Goal: Information Seeking & Learning: Learn about a topic

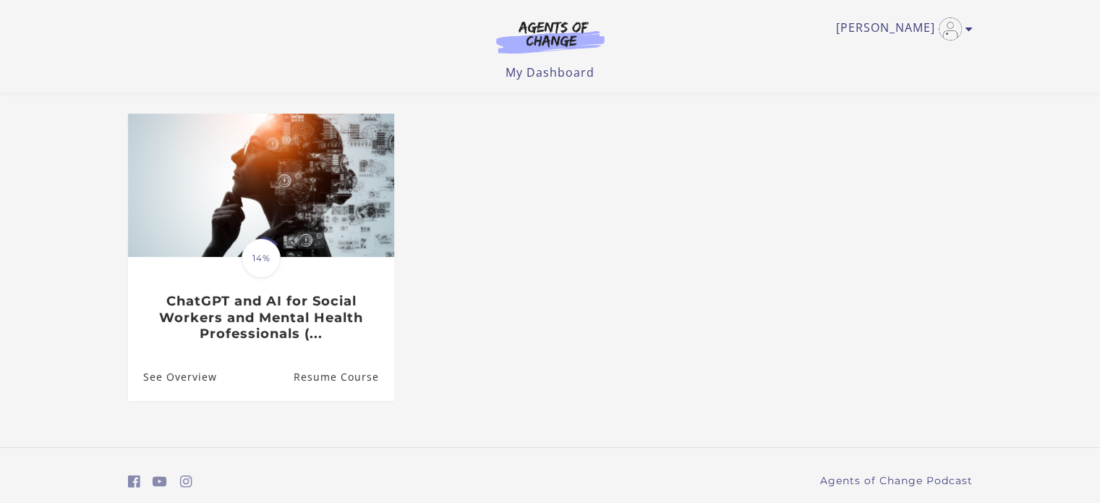
scroll to position [108, 0]
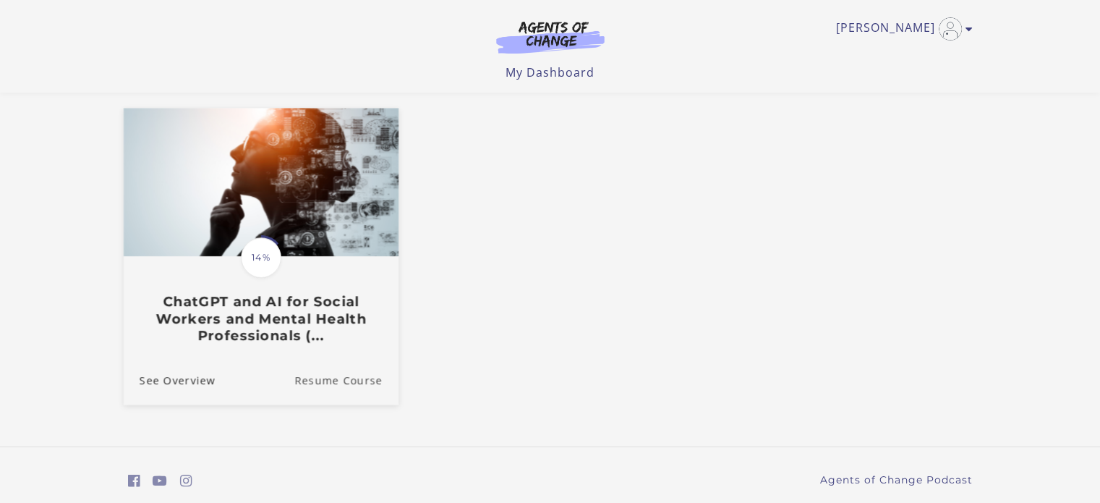
click at [335, 386] on link "Resume Course" at bounding box center [346, 380] width 104 height 48
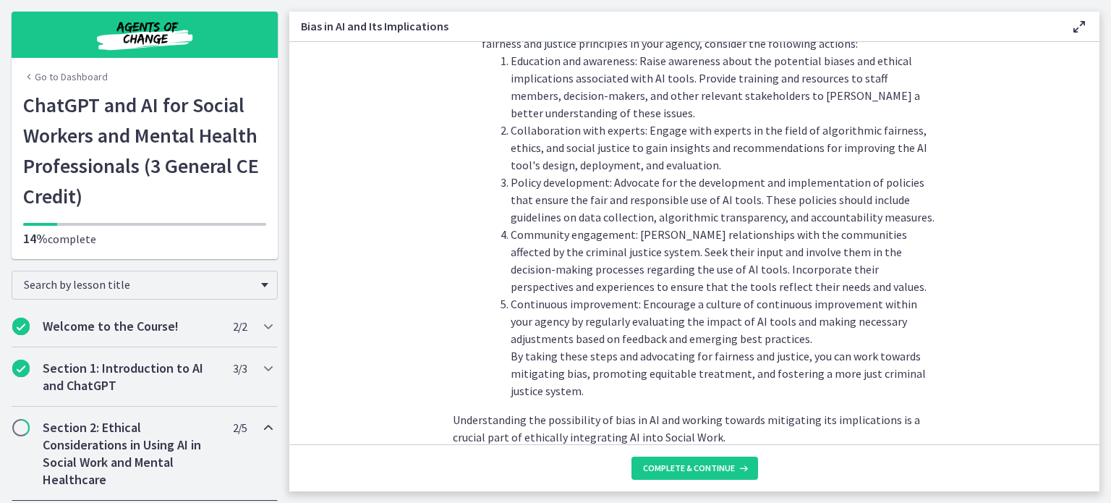
scroll to position [1649, 0]
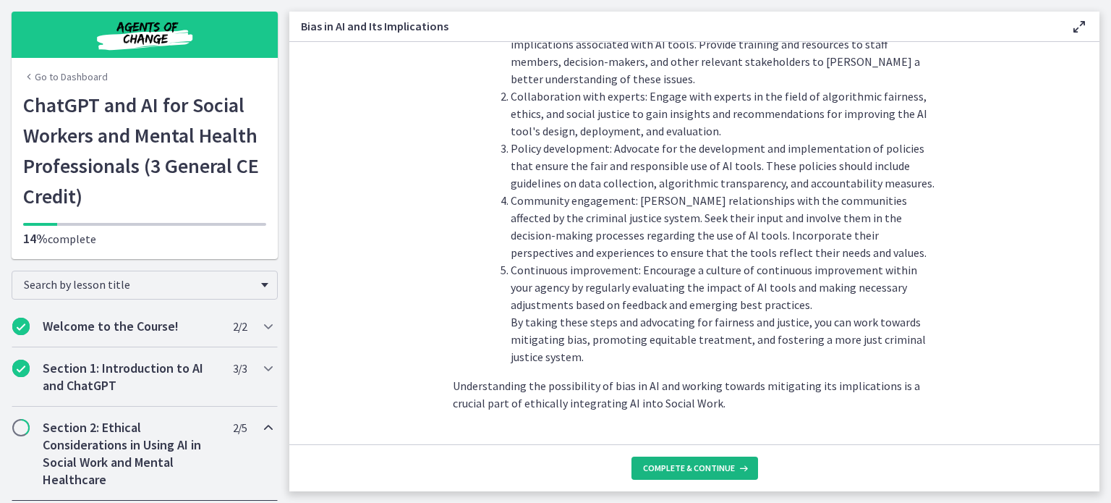
click at [689, 464] on span "Complete & continue" at bounding box center [689, 468] width 92 height 12
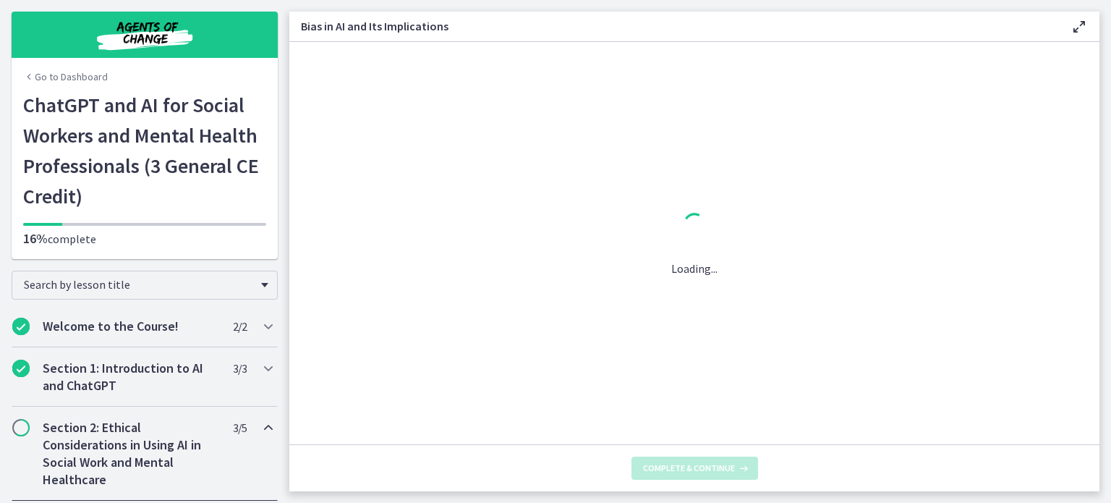
scroll to position [0, 0]
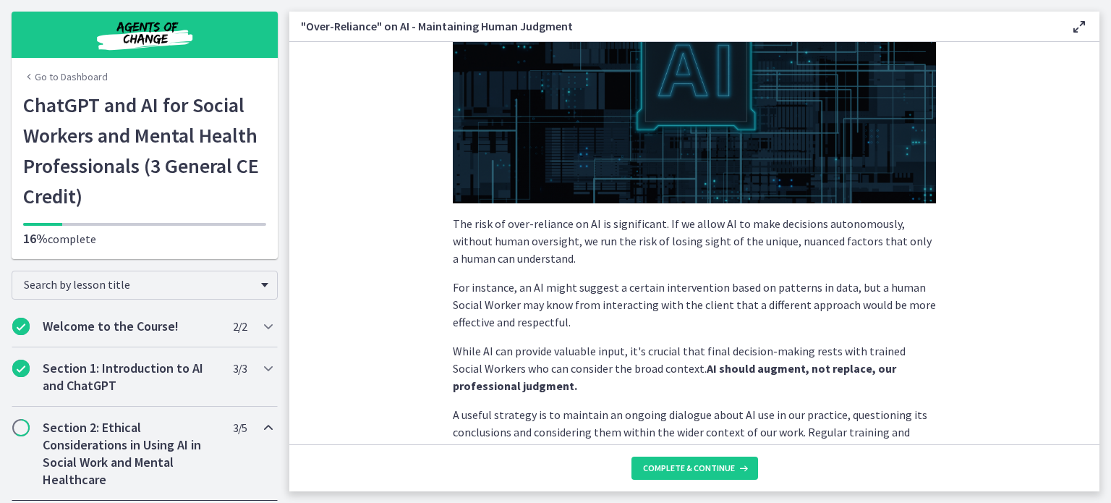
scroll to position [388, 0]
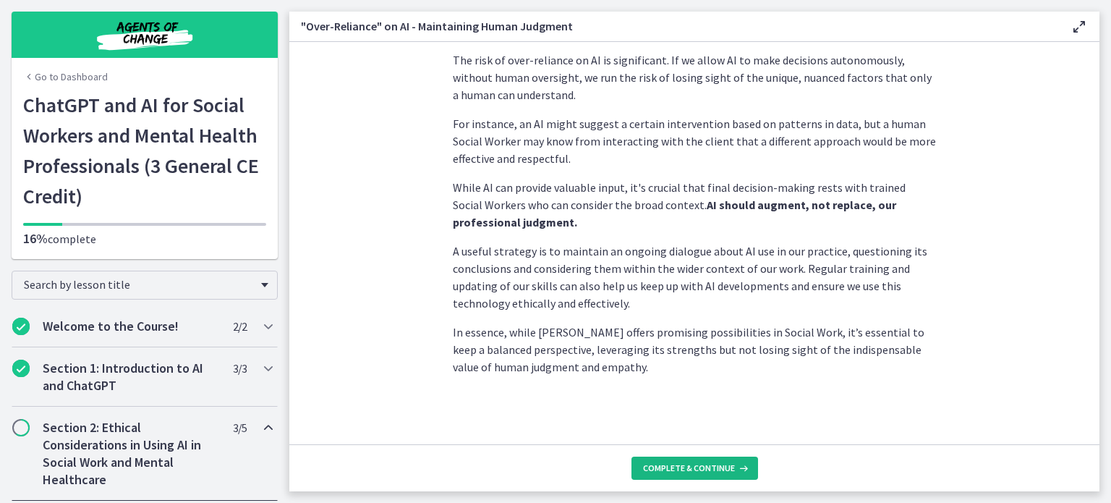
click at [697, 465] on span "Complete & continue" at bounding box center [689, 468] width 92 height 12
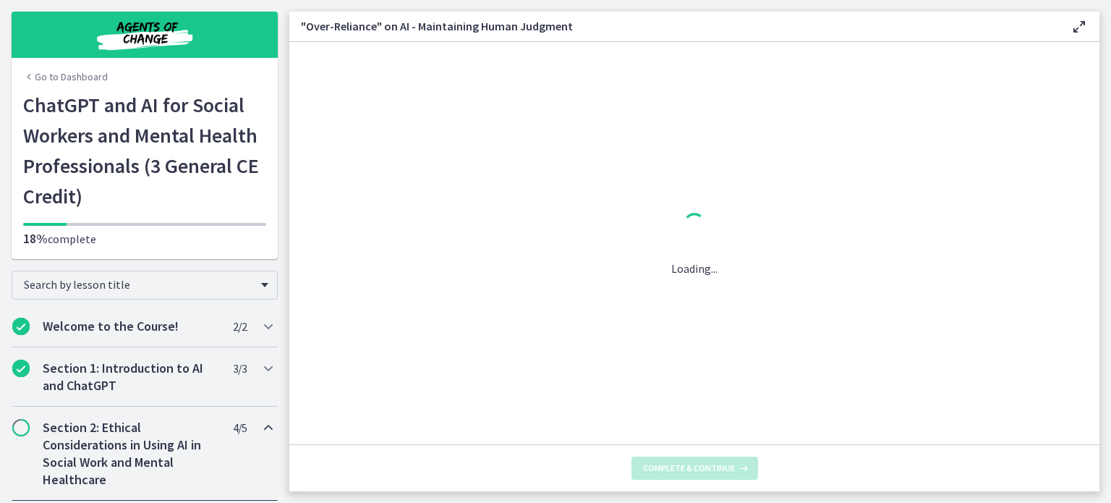
scroll to position [0, 0]
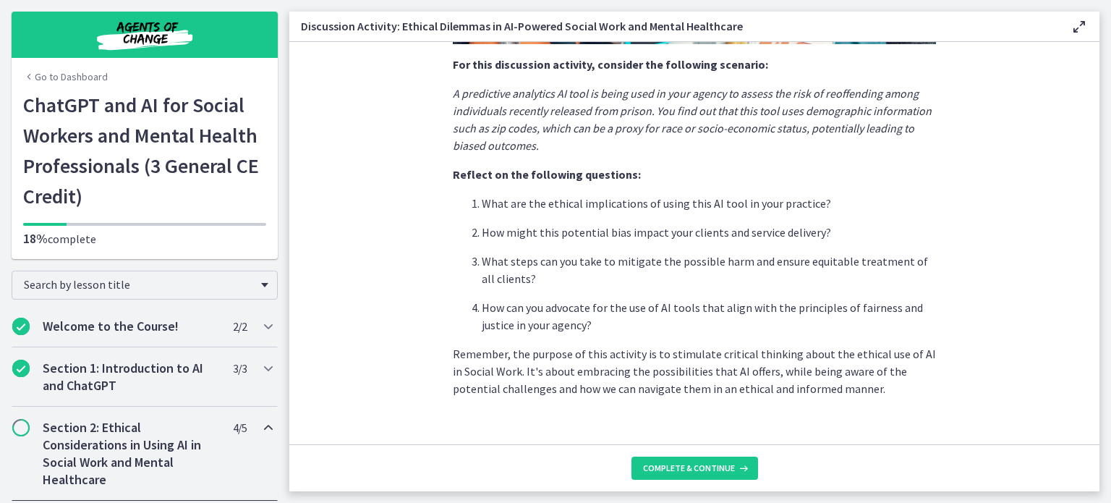
scroll to position [395, 0]
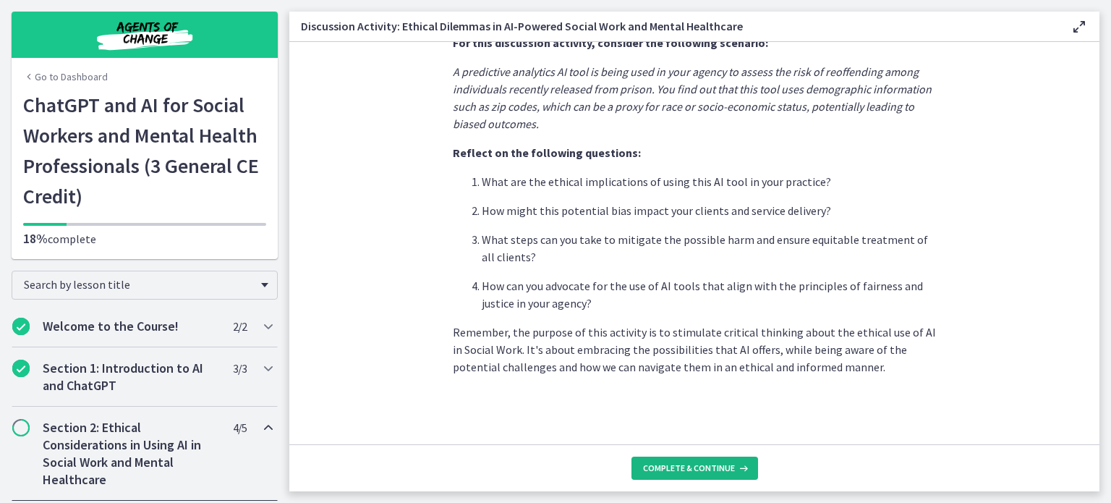
click at [704, 465] on span "Complete & continue" at bounding box center [689, 468] width 92 height 12
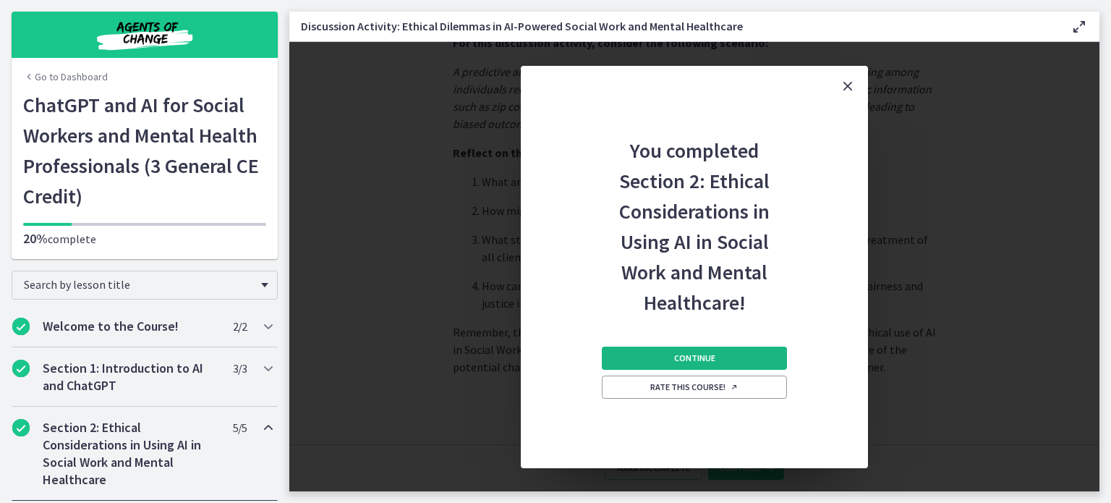
click at [699, 358] on span "Continue" at bounding box center [694, 358] width 41 height 12
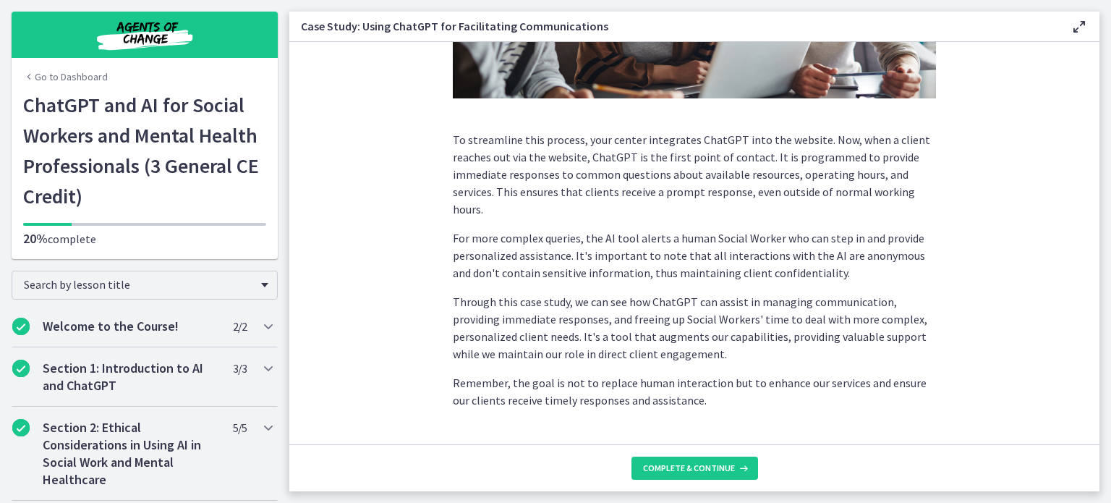
scroll to position [399, 0]
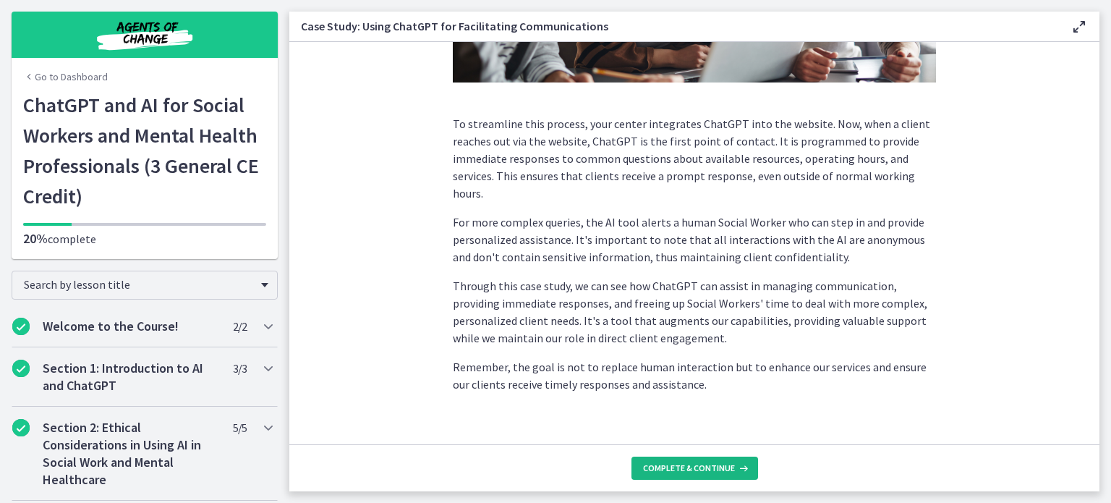
click at [717, 467] on span "Complete & continue" at bounding box center [689, 468] width 92 height 12
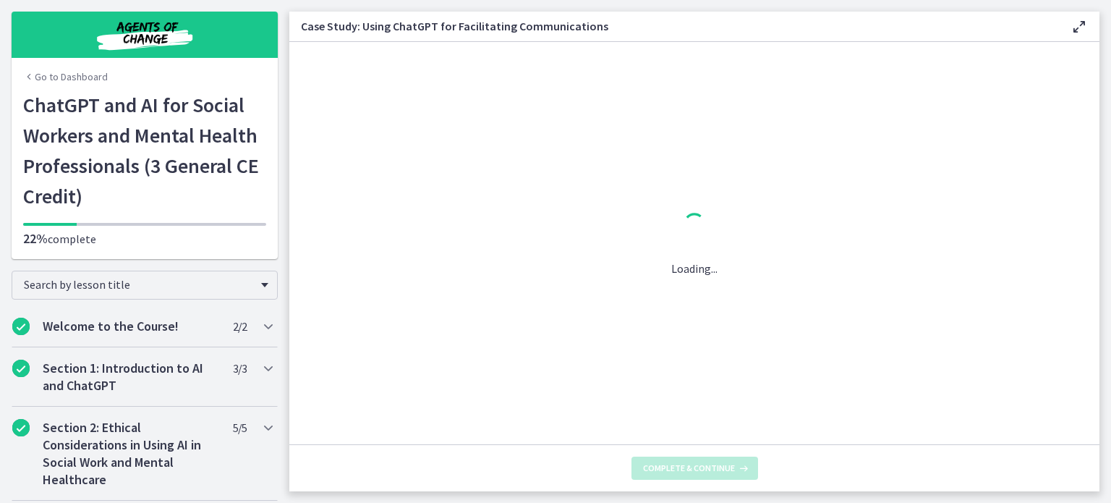
scroll to position [0, 0]
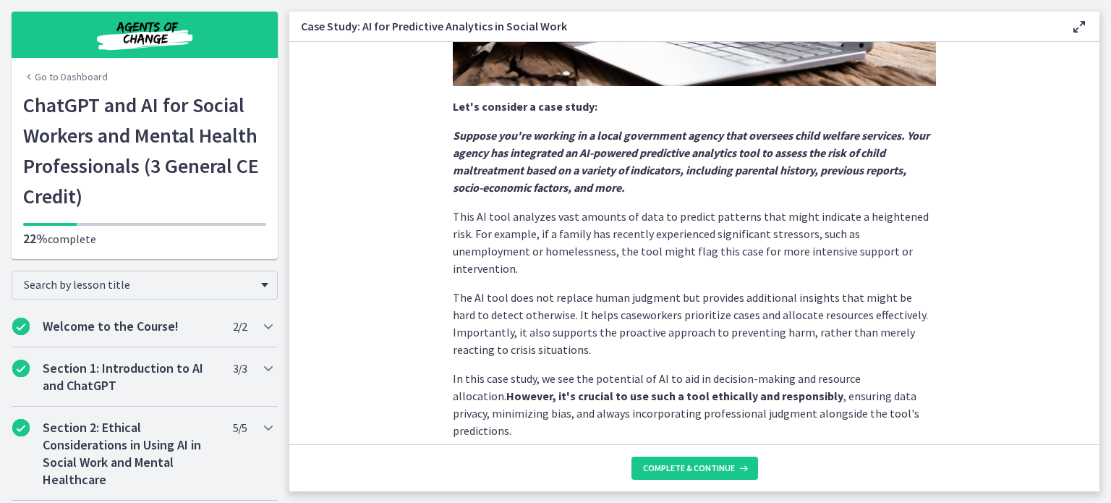
scroll to position [361, 0]
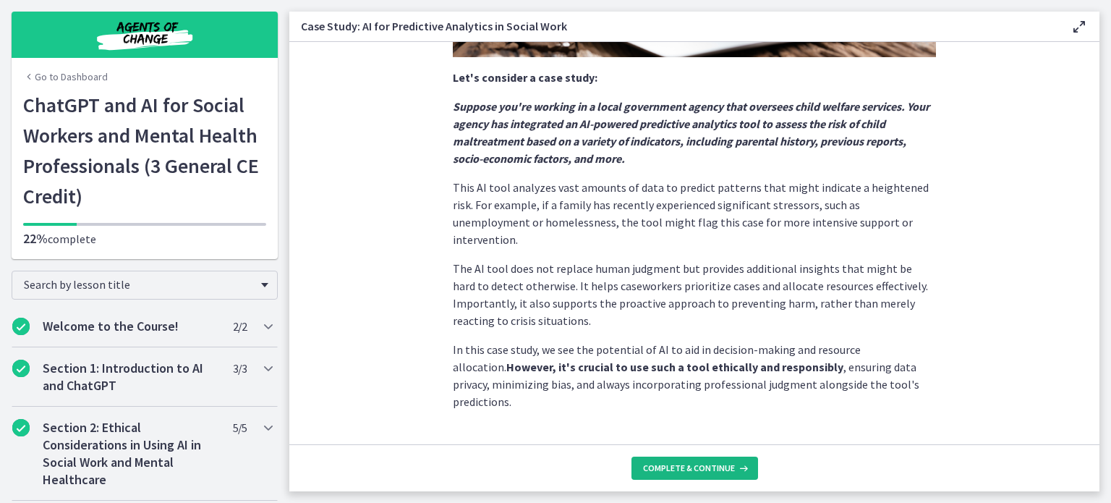
click at [688, 465] on span "Complete & continue" at bounding box center [689, 468] width 92 height 12
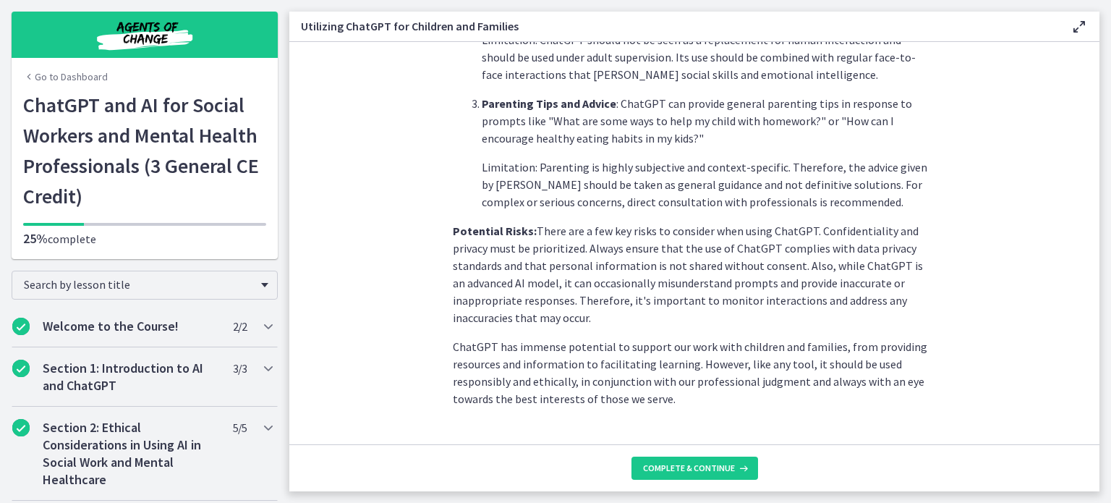
scroll to position [667, 0]
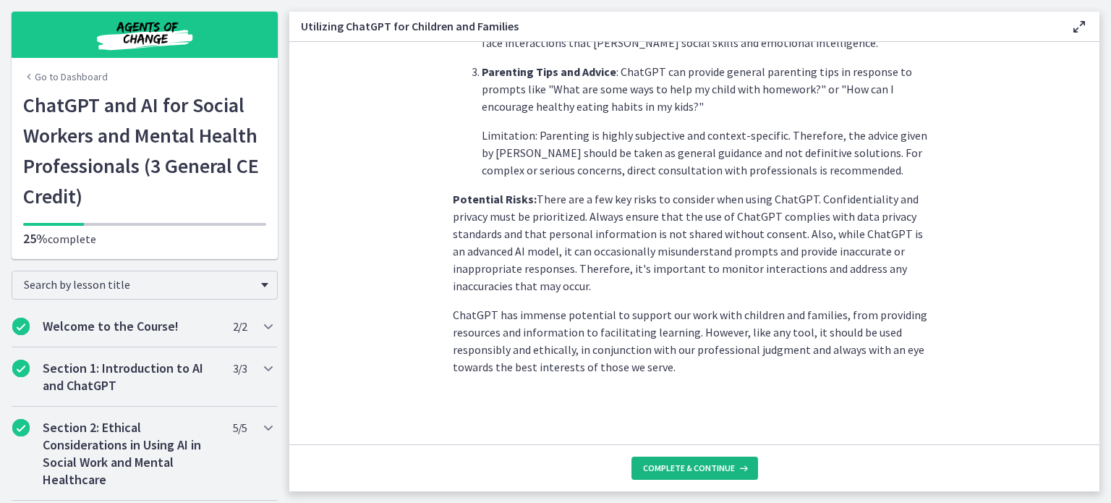
click at [695, 462] on span "Complete & continue" at bounding box center [689, 468] width 92 height 12
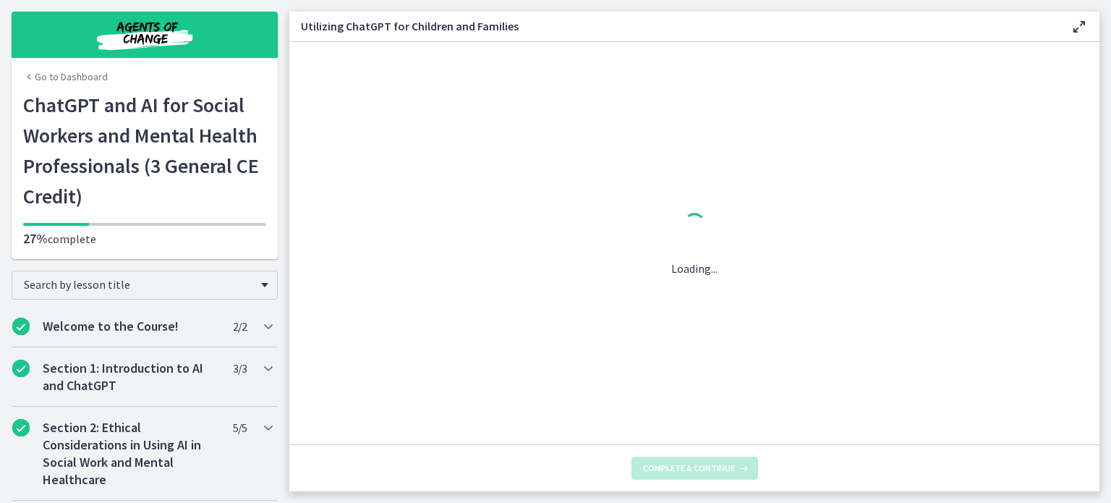
scroll to position [0, 0]
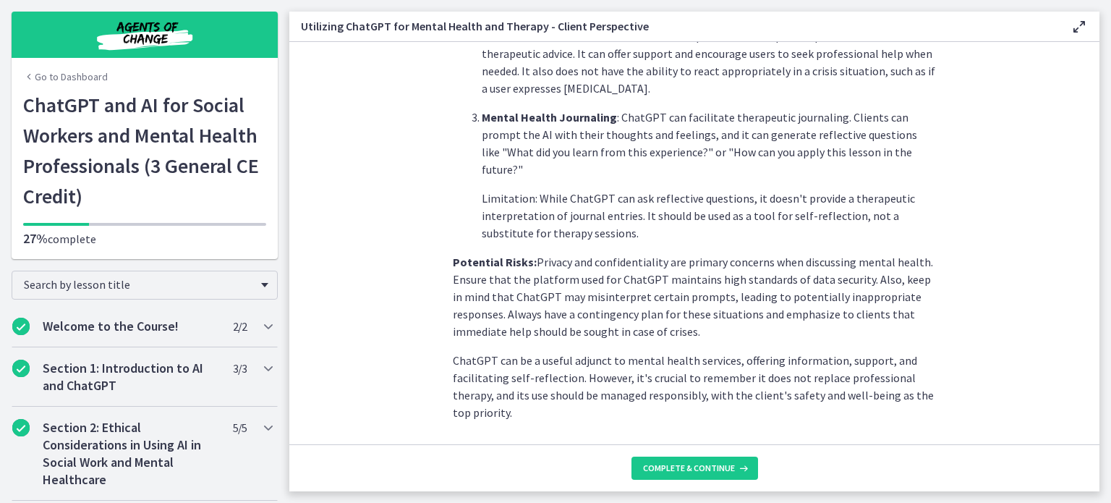
scroll to position [638, 0]
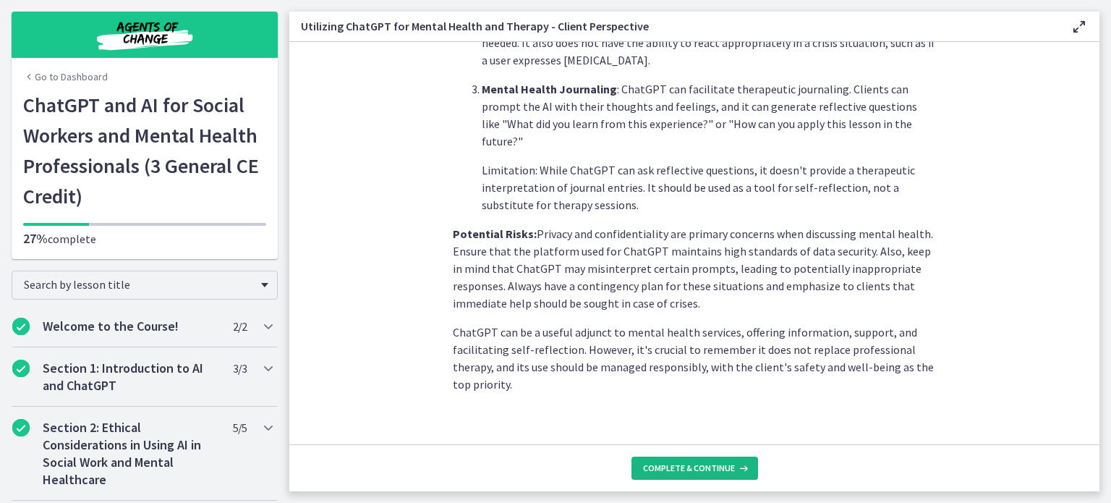
click at [687, 471] on span "Complete & continue" at bounding box center [689, 468] width 92 height 12
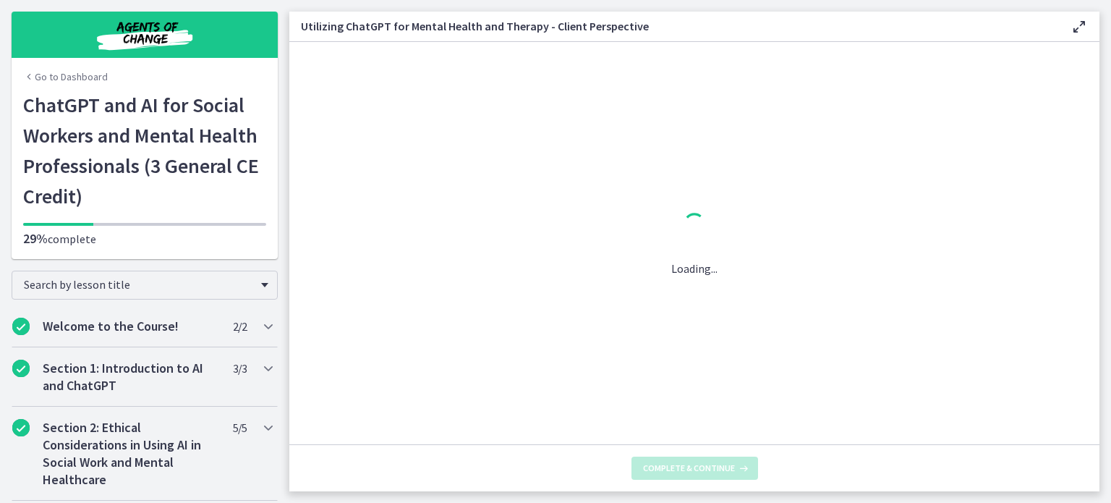
scroll to position [0, 0]
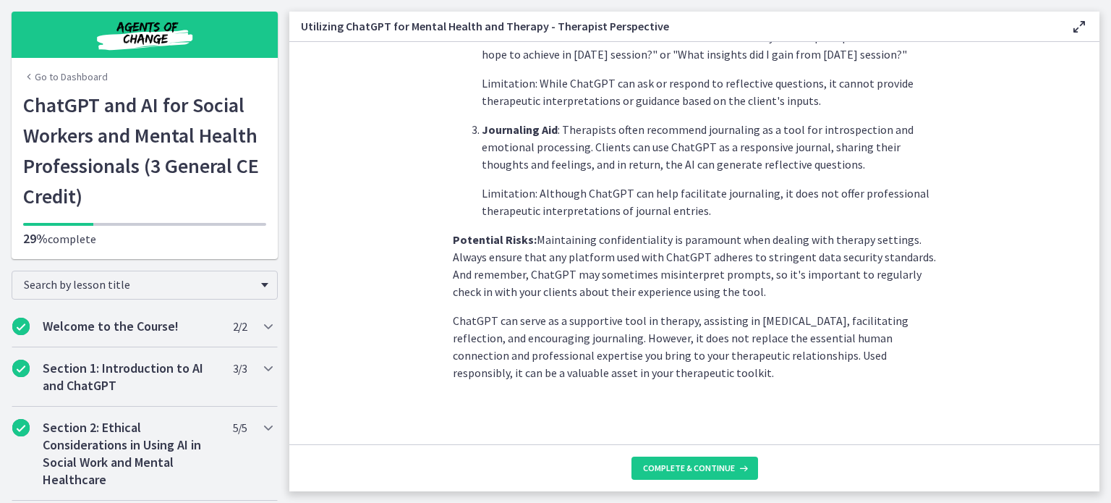
scroll to position [604, 0]
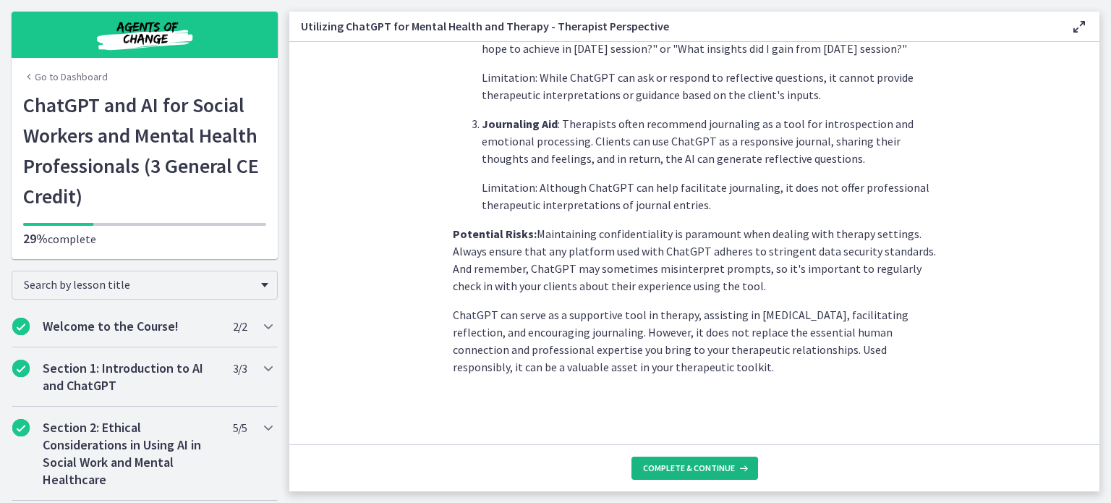
click at [697, 466] on span "Complete & continue" at bounding box center [689, 468] width 92 height 12
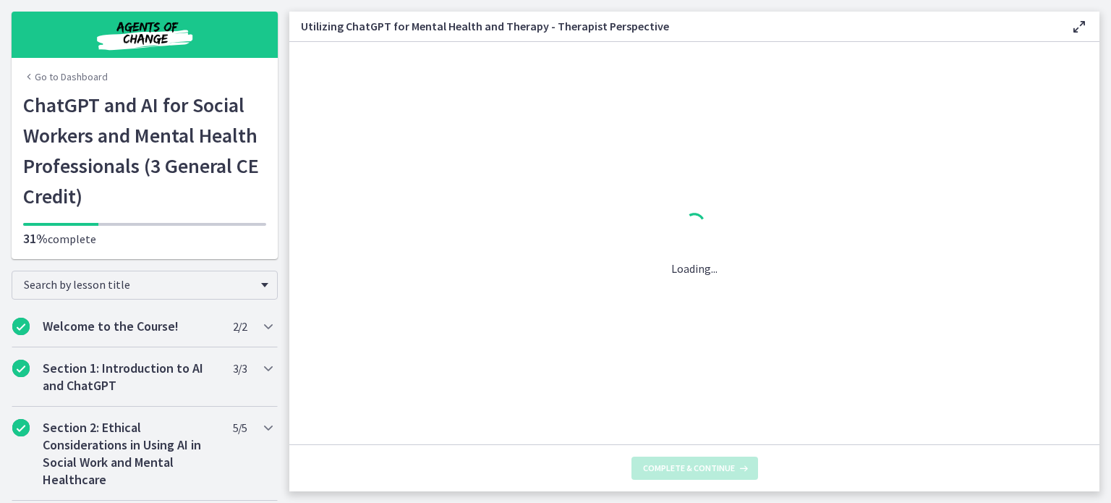
scroll to position [0, 0]
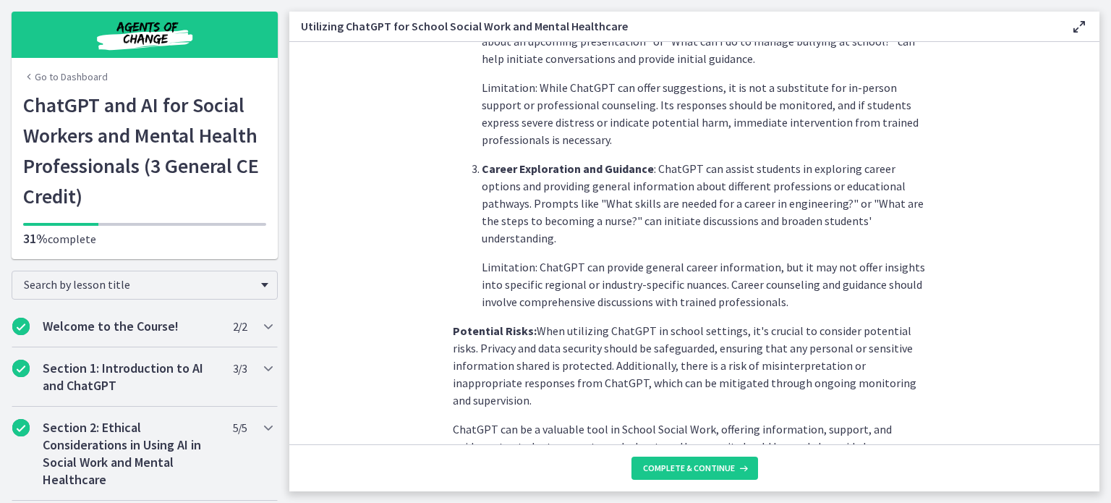
scroll to position [673, 0]
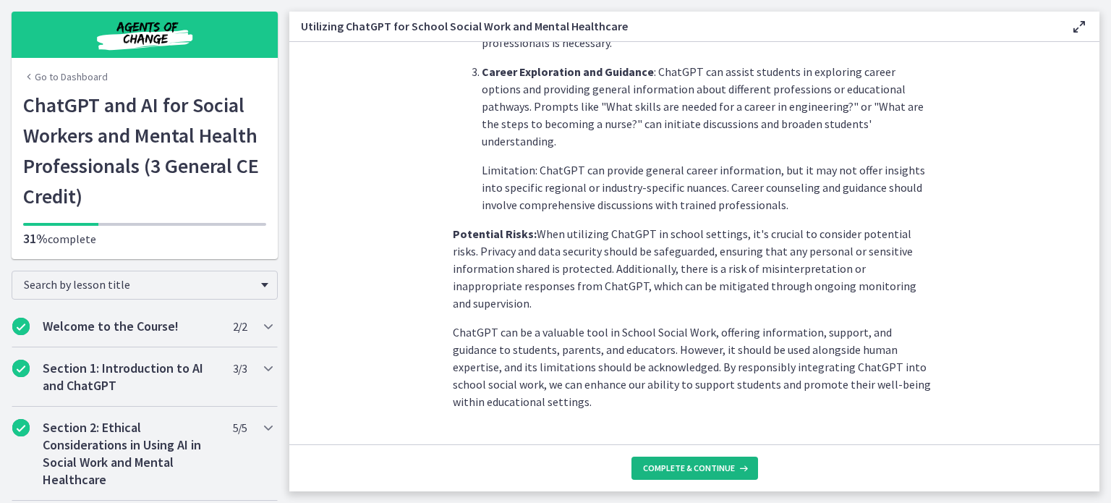
click at [714, 463] on span "Complete & continue" at bounding box center [689, 468] width 92 height 12
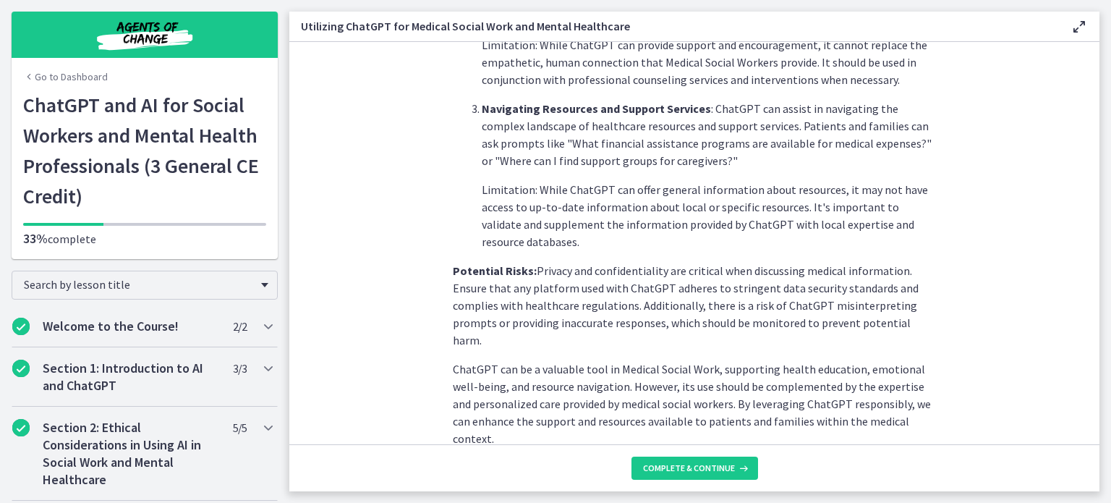
scroll to position [621, 0]
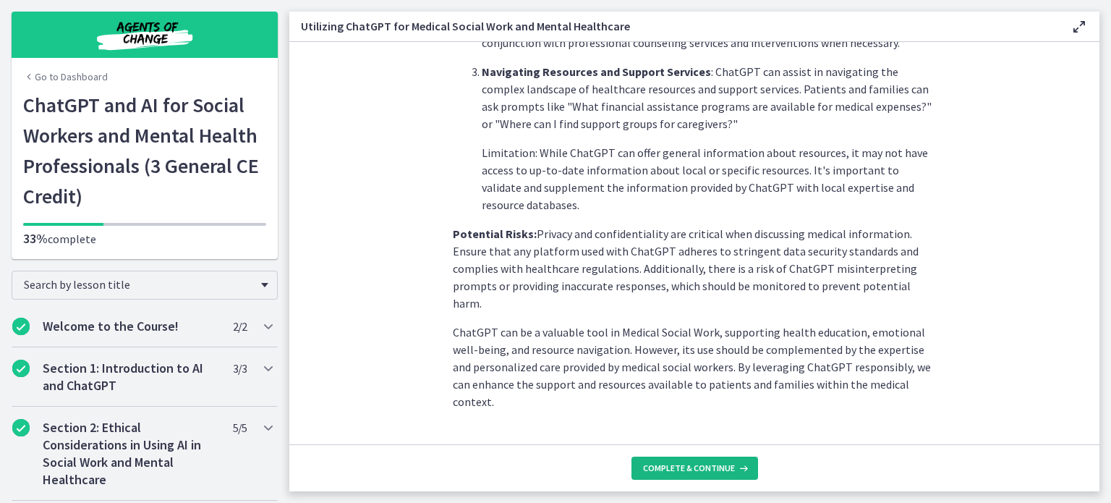
click at [704, 463] on span "Complete & continue" at bounding box center [689, 468] width 92 height 12
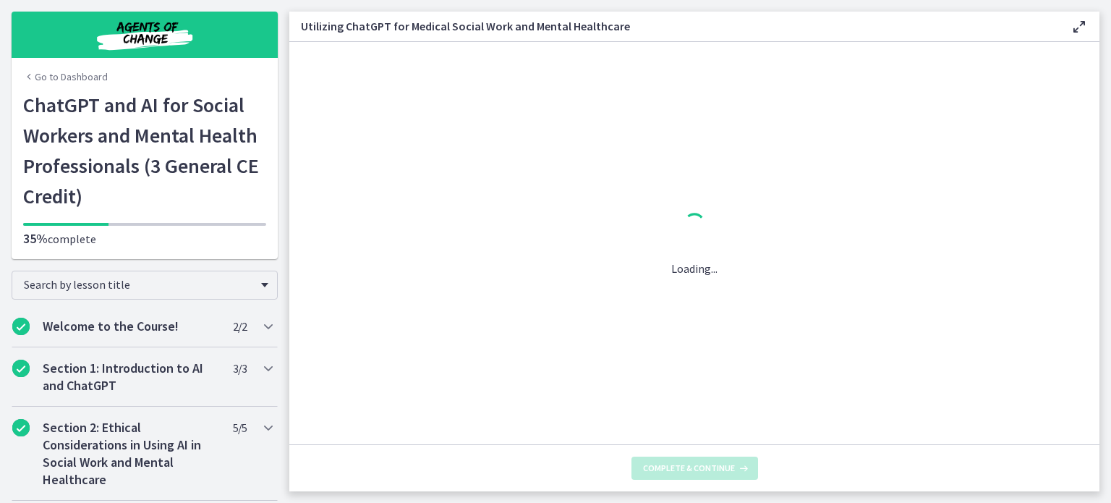
scroll to position [0, 0]
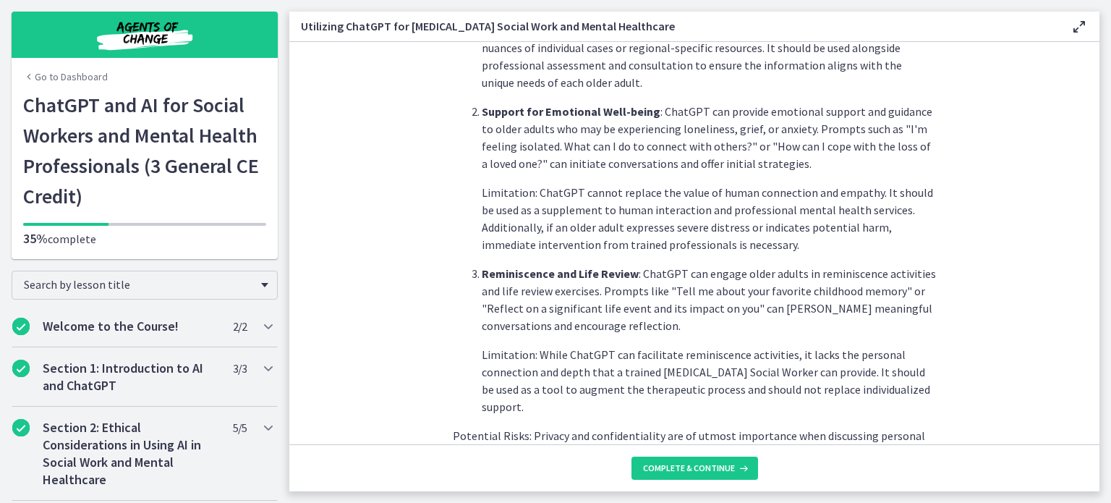
scroll to position [690, 0]
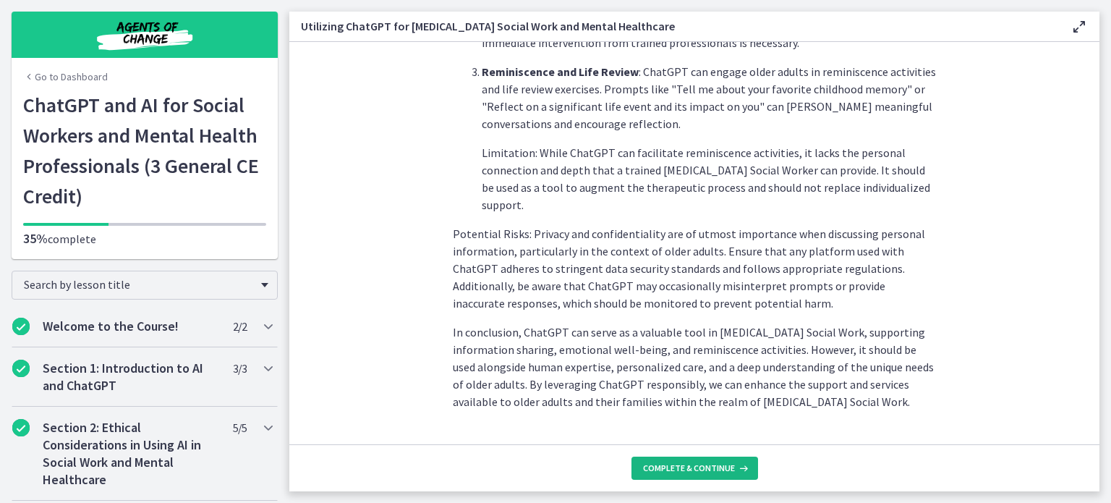
click at [706, 467] on span "Complete & continue" at bounding box center [689, 468] width 92 height 12
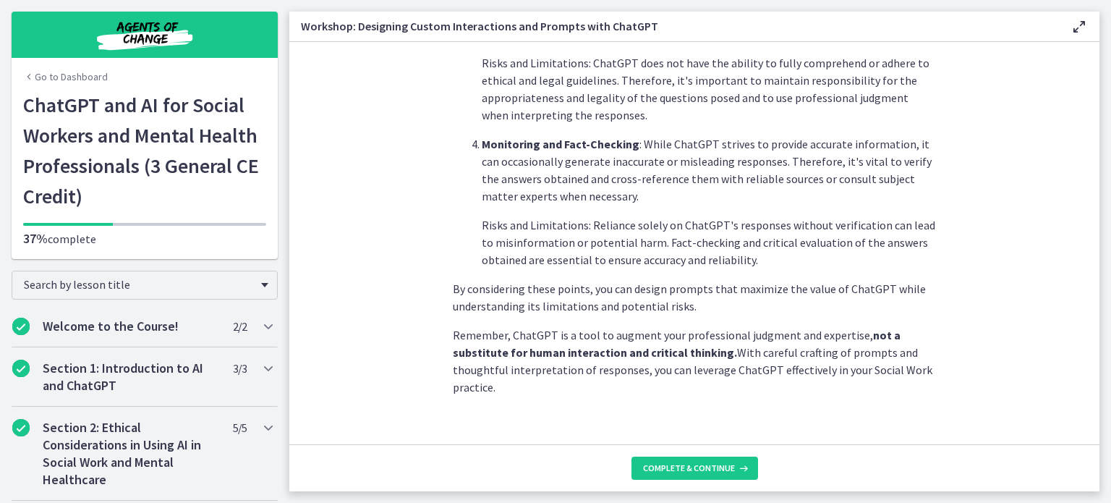
scroll to position [812, 0]
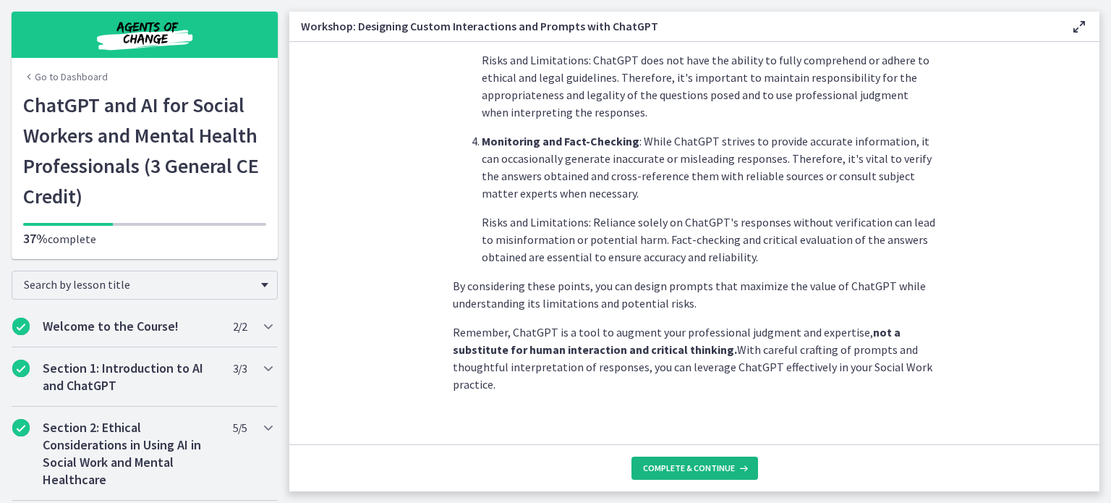
click at [720, 462] on span "Complete & continue" at bounding box center [689, 468] width 92 height 12
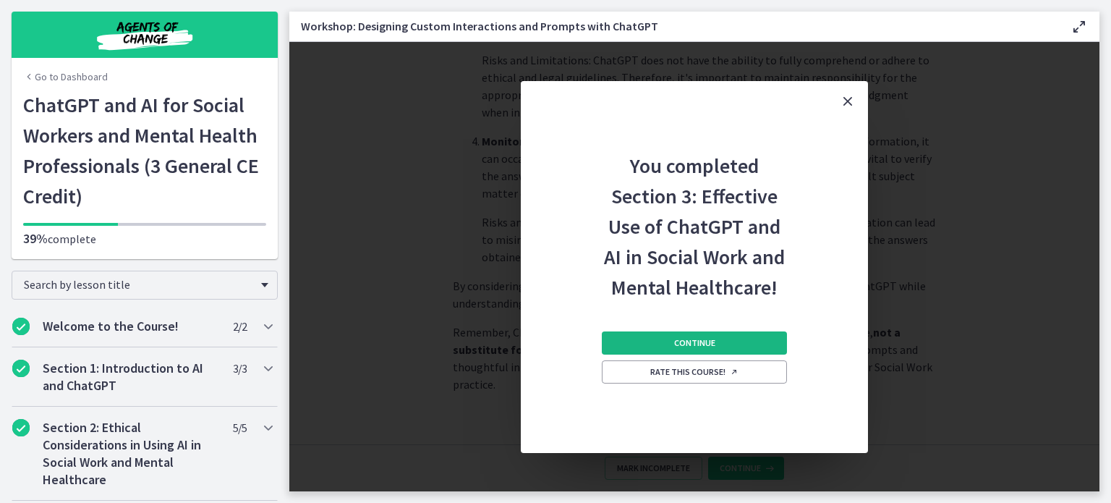
click at [691, 335] on button "Continue" at bounding box center [694, 342] width 185 height 23
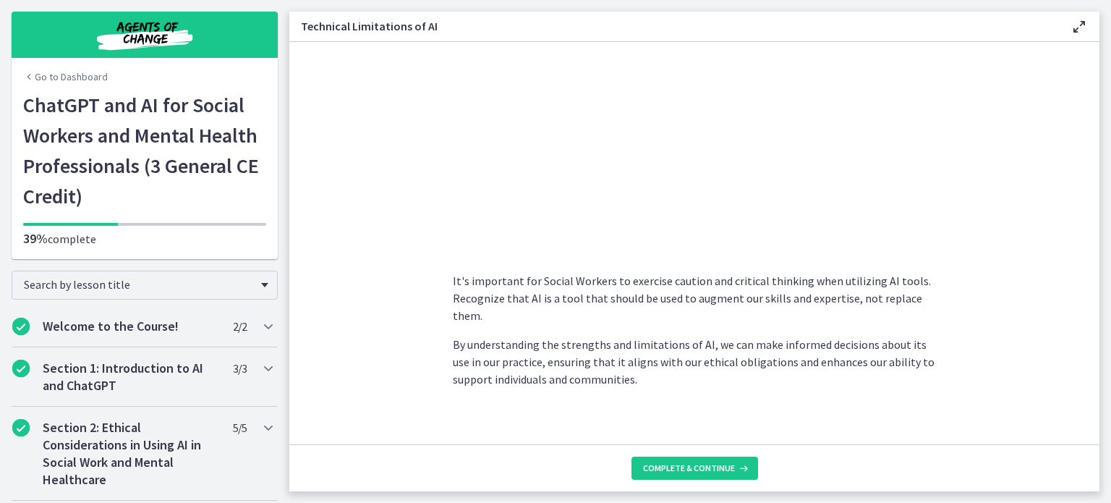
scroll to position [1059, 0]
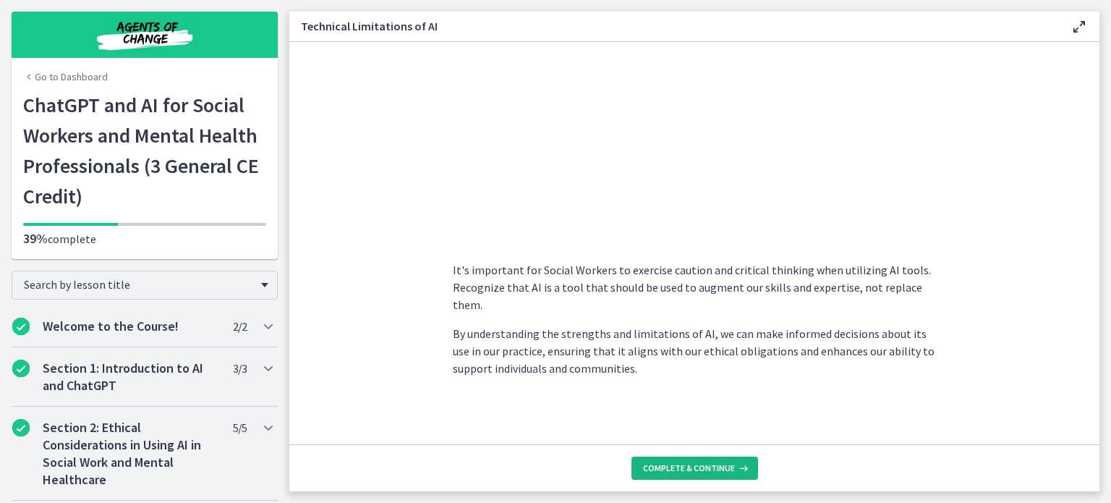
click at [675, 466] on span "Complete & continue" at bounding box center [689, 468] width 92 height 12
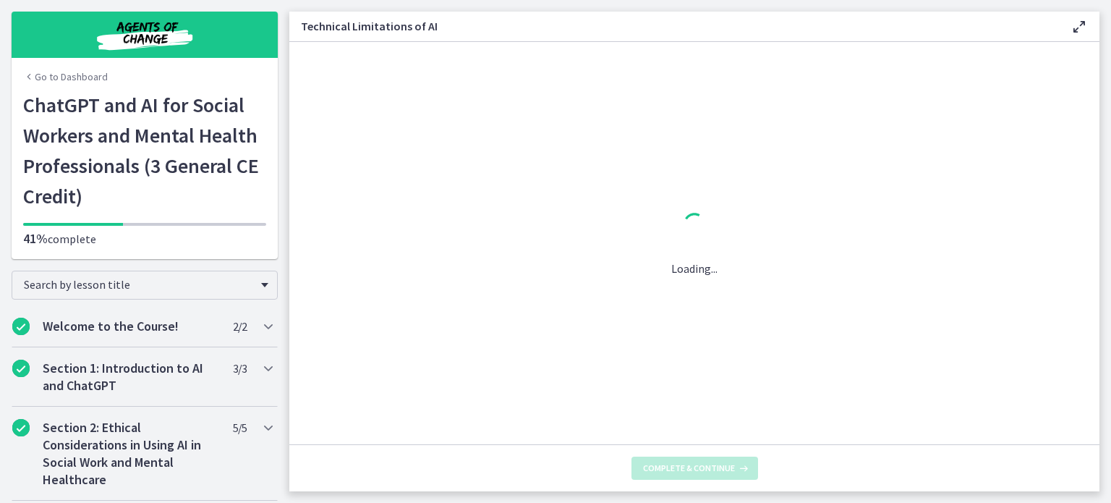
scroll to position [0, 0]
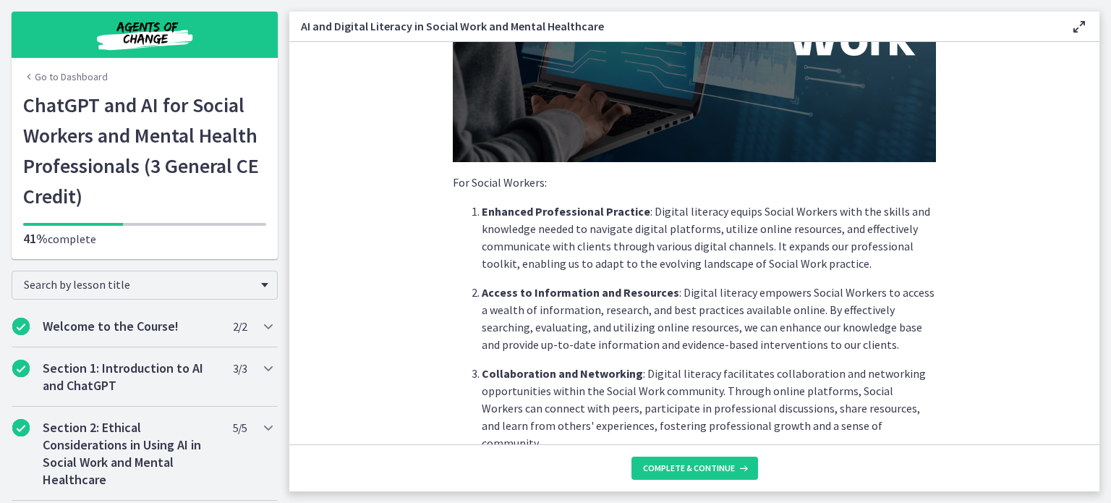
scroll to position [258, 0]
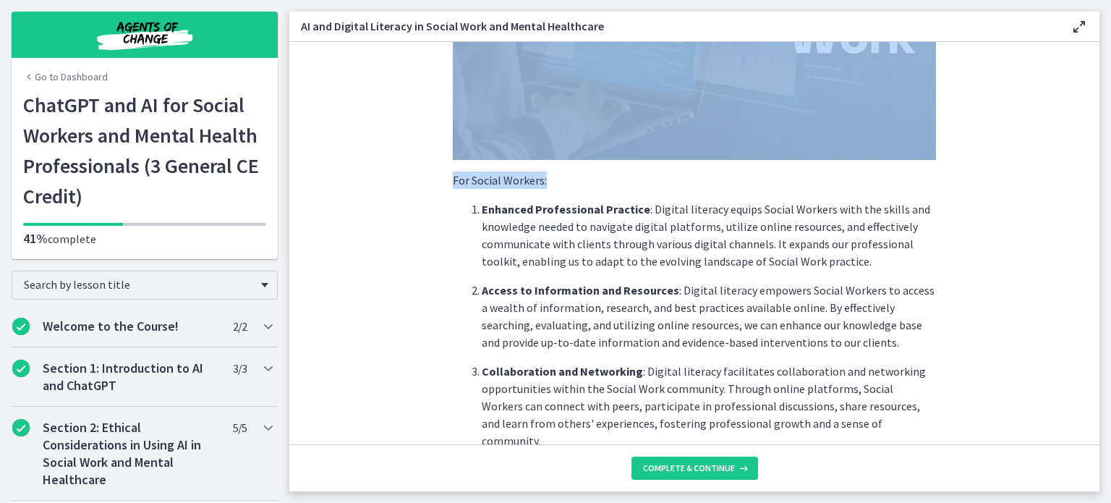
drag, startPoint x: 1100, startPoint y: 140, endPoint x: 1090, endPoint y: 155, distance: 17.7
click at [1090, 155] on main "AI and Digital Literacy in Social Work and Mental Healthcare Enable fullscreen …" at bounding box center [699, 251] width 821 height 503
click at [1032, 161] on section "In today's rapidly advancing digital age, understanding and promoting digital l…" at bounding box center [694, 243] width 810 height 402
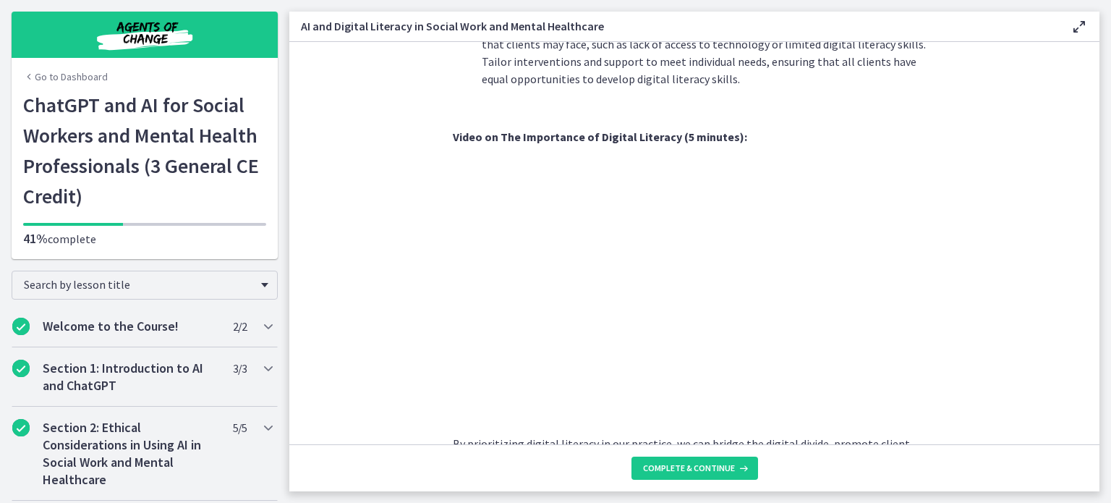
scroll to position [1256, 0]
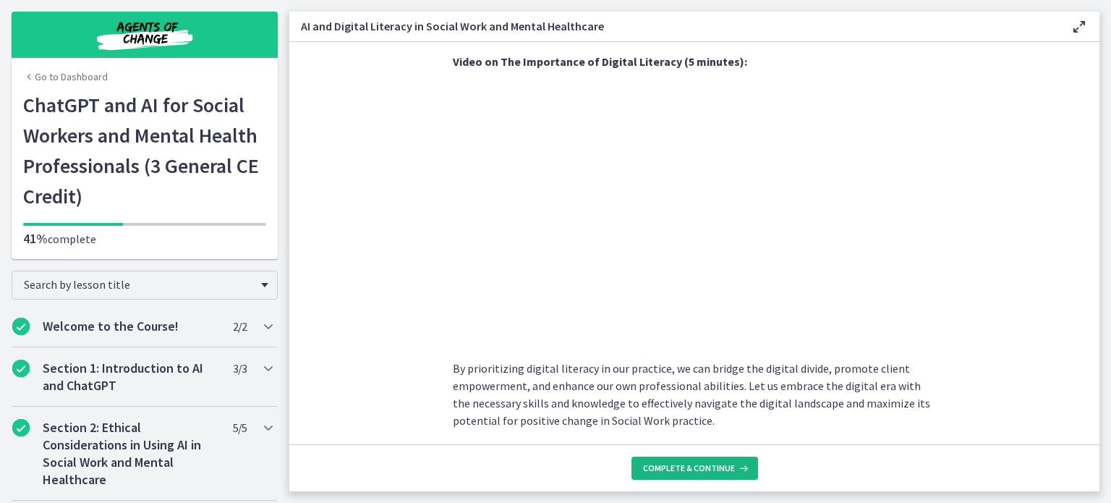
click at [694, 468] on span "Complete & continue" at bounding box center [689, 468] width 92 height 12
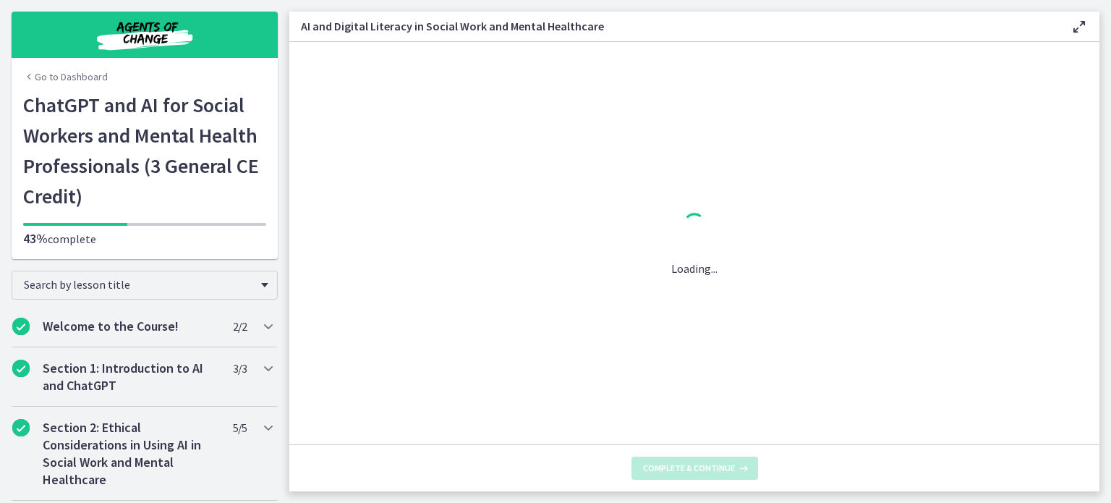
scroll to position [0, 0]
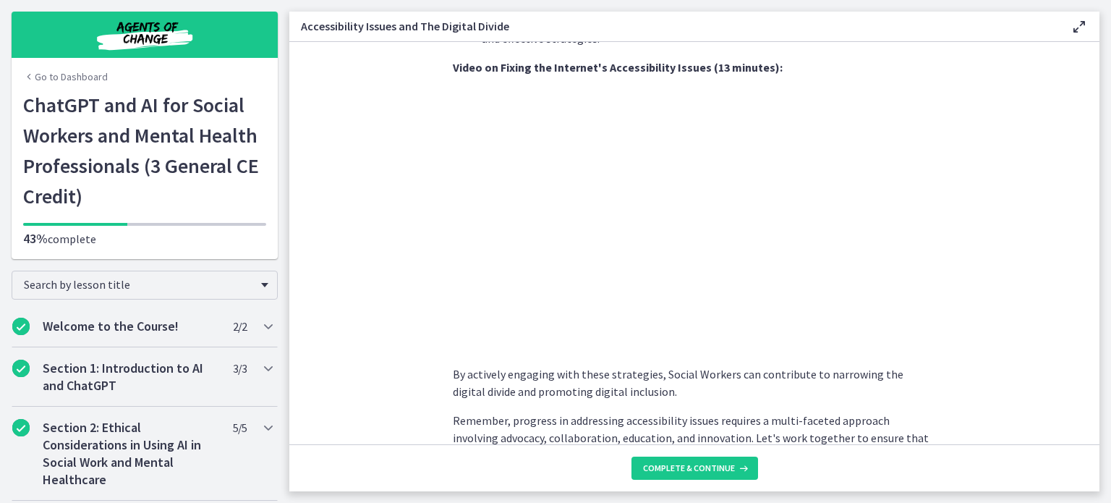
scroll to position [1262, 0]
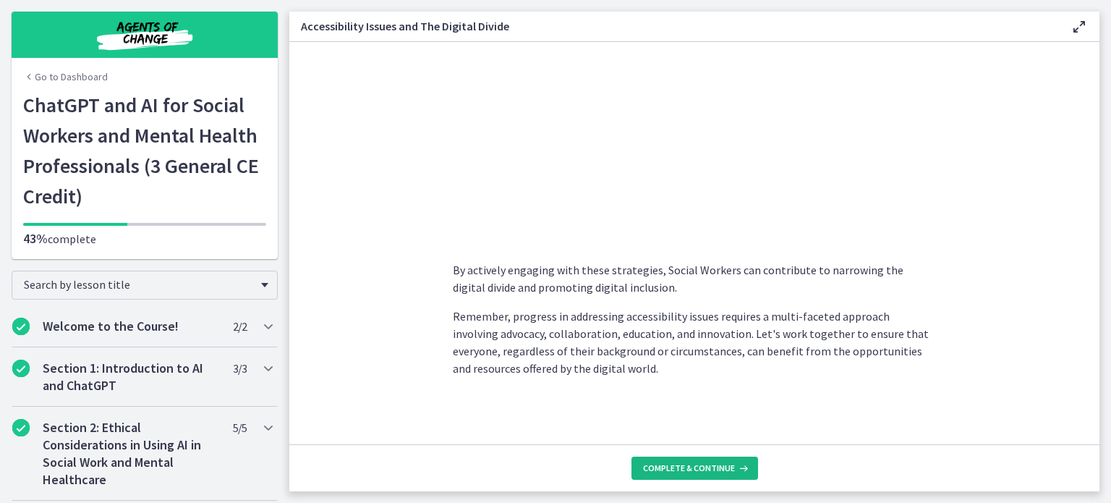
click at [697, 461] on button "Complete & continue" at bounding box center [694, 467] width 127 height 23
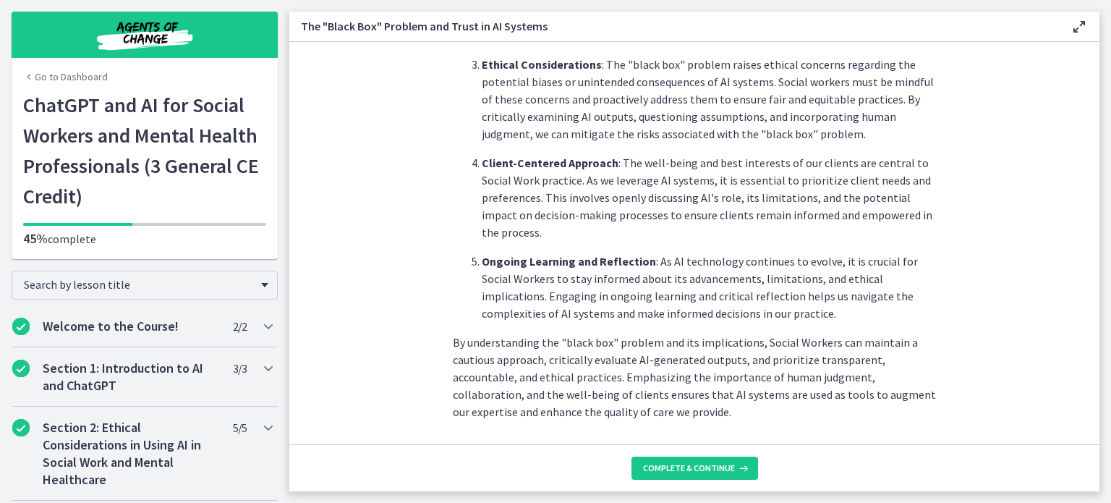
scroll to position [743, 0]
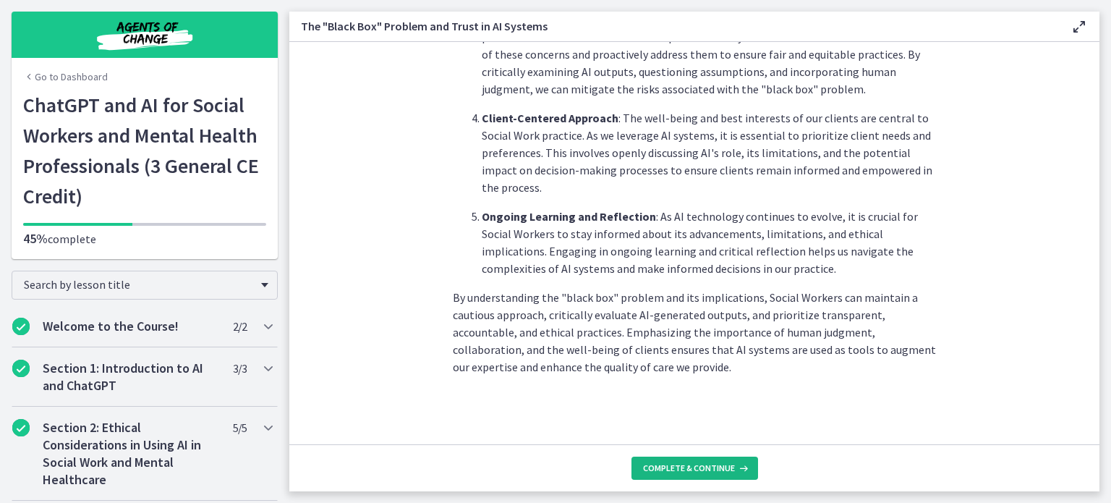
click at [697, 470] on span "Complete & continue" at bounding box center [689, 468] width 92 height 12
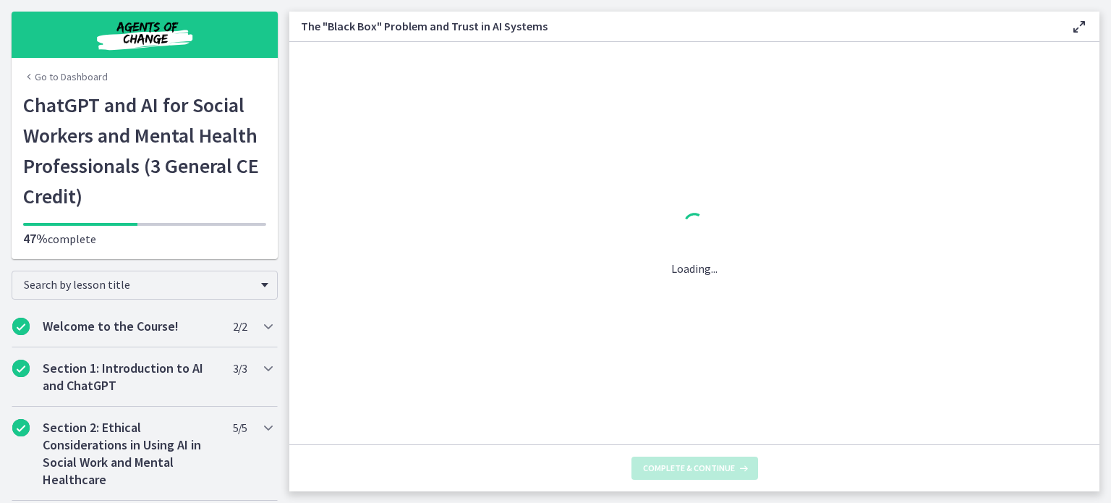
scroll to position [0, 0]
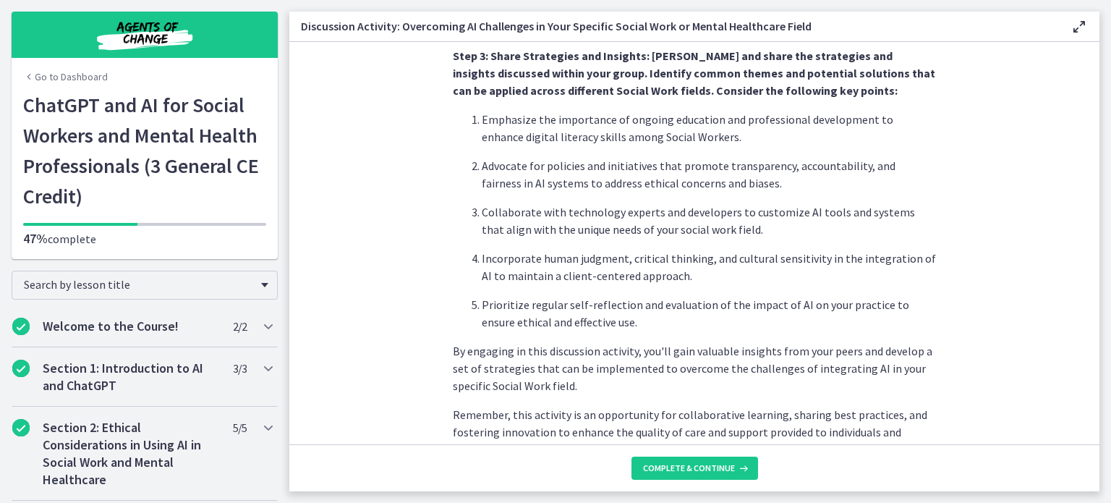
scroll to position [916, 0]
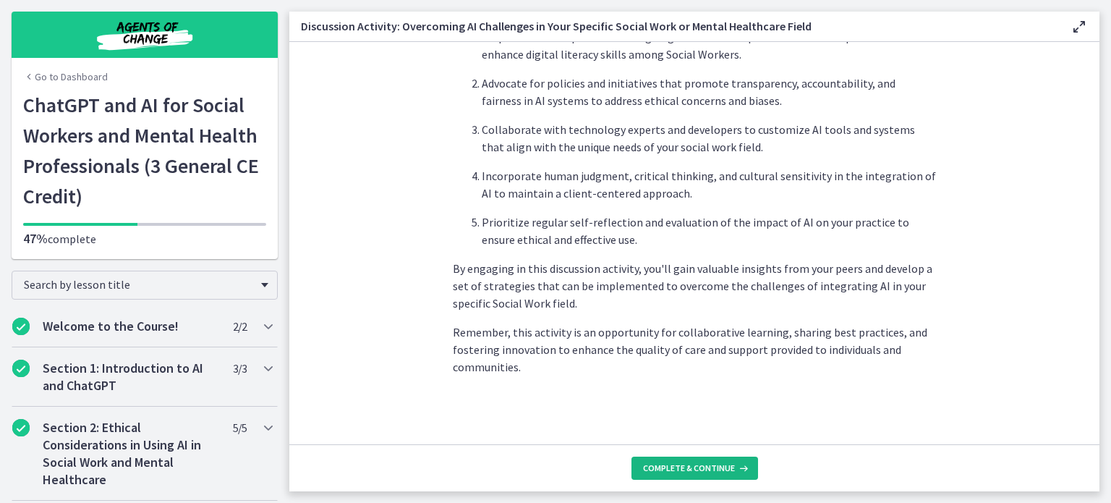
click at [711, 460] on button "Complete & continue" at bounding box center [694, 467] width 127 height 23
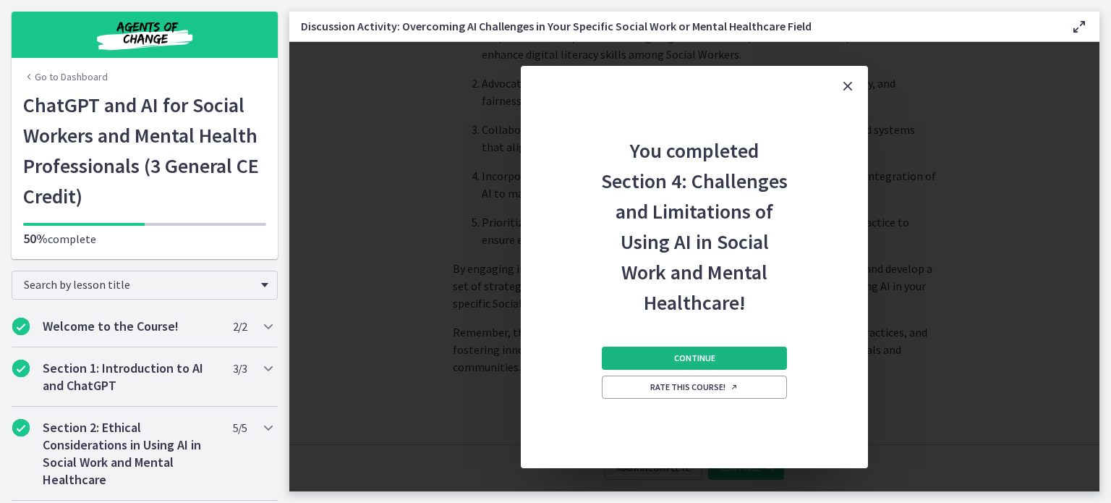
click at [692, 355] on span "Continue" at bounding box center [694, 358] width 41 height 12
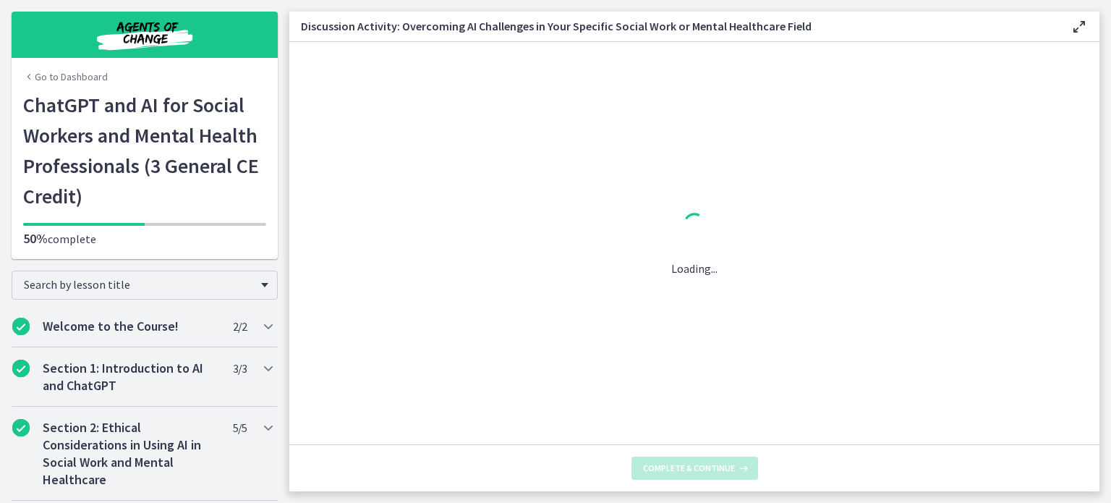
scroll to position [0, 0]
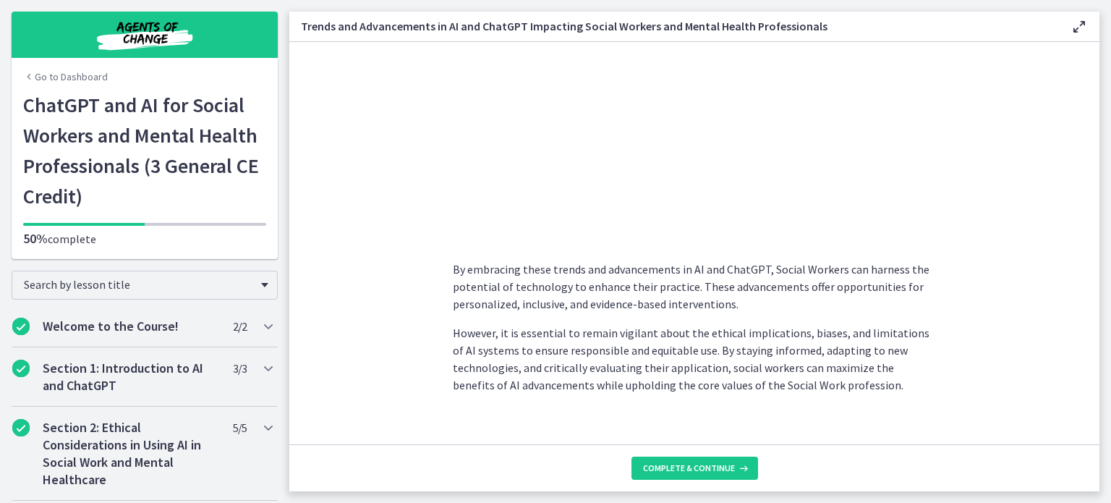
scroll to position [1198, 0]
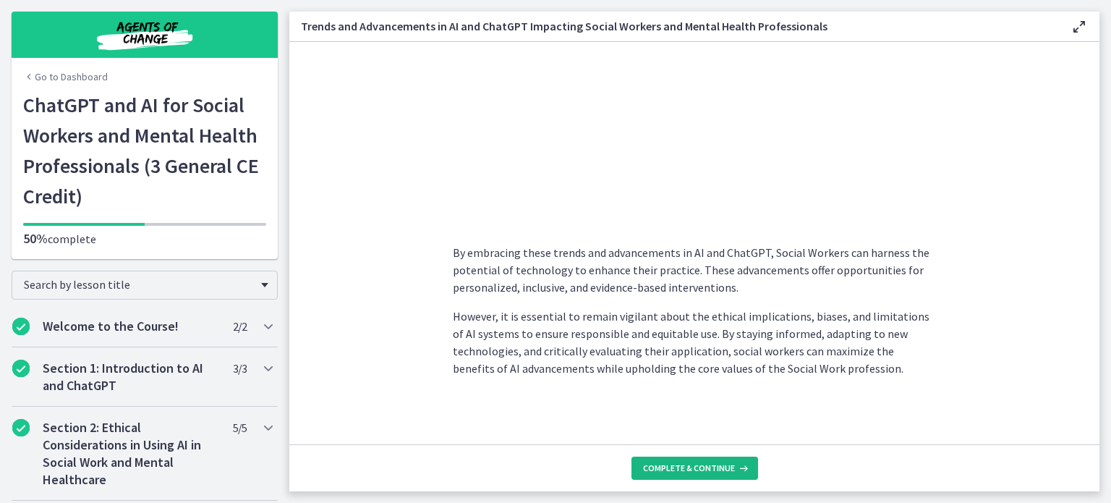
click at [691, 470] on span "Complete & continue" at bounding box center [689, 468] width 92 height 12
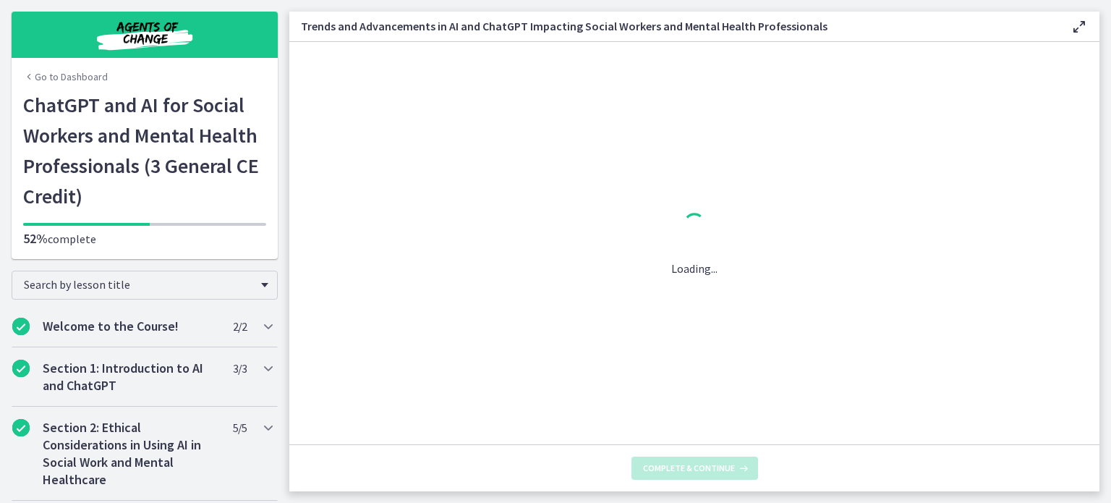
scroll to position [0, 0]
